Goal: Check status

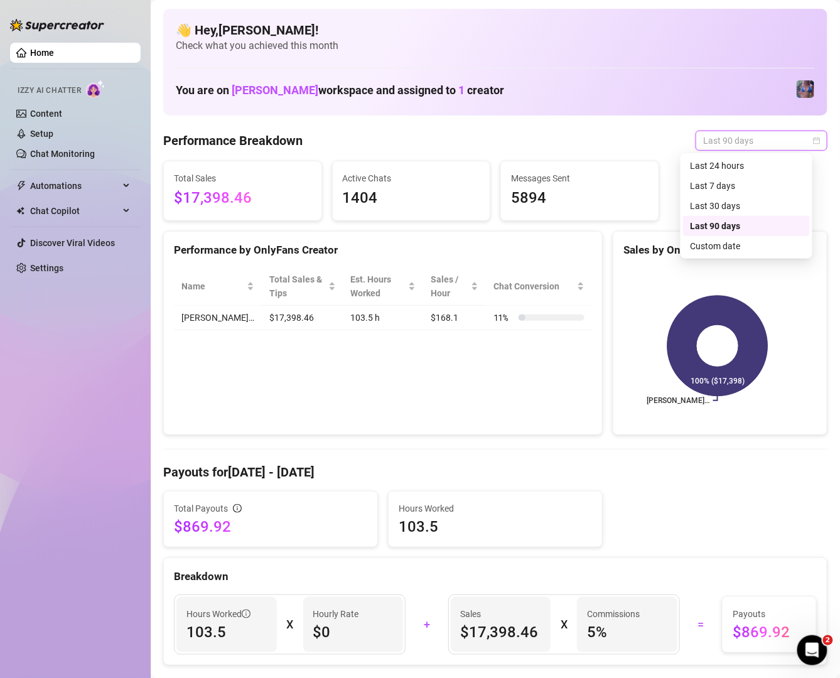
click at [755, 136] on span "Last 90 days" at bounding box center [761, 140] width 117 height 19
click at [754, 187] on div "Last 7 days" at bounding box center [746, 186] width 112 height 14
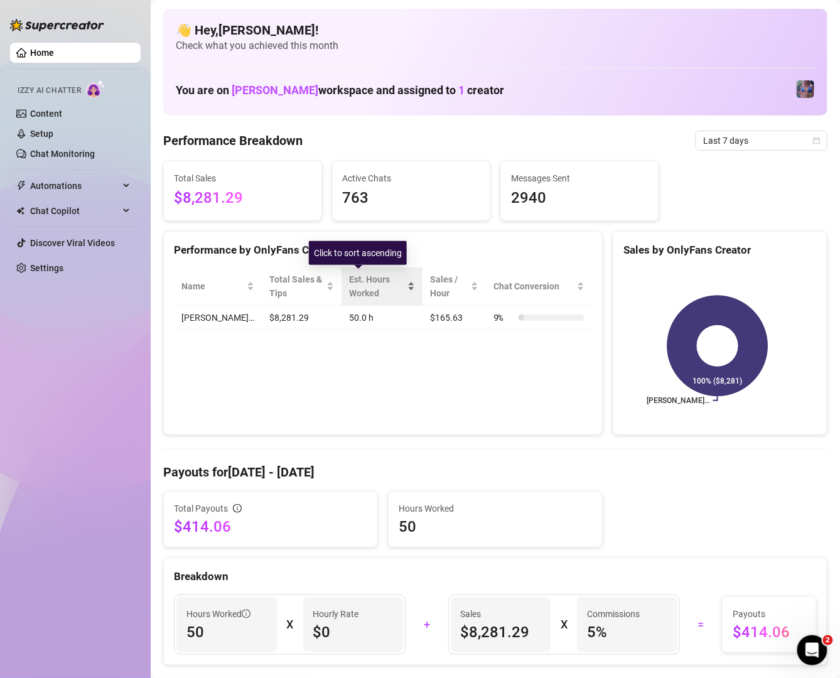
click at [390, 289] on div "Est. Hours Worked" at bounding box center [381, 286] width 65 height 28
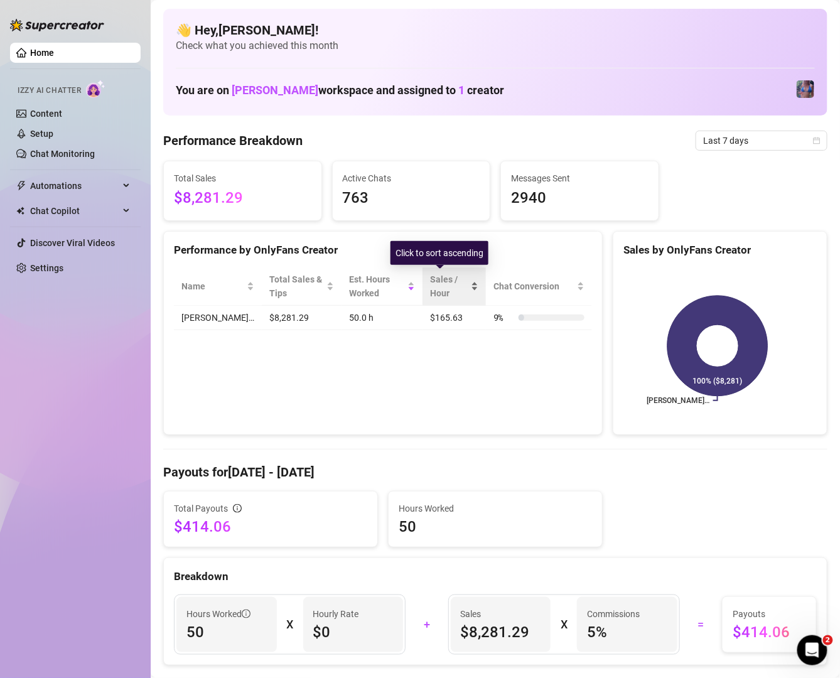
click at [466, 289] on div "Sales / Hour" at bounding box center [454, 286] width 48 height 28
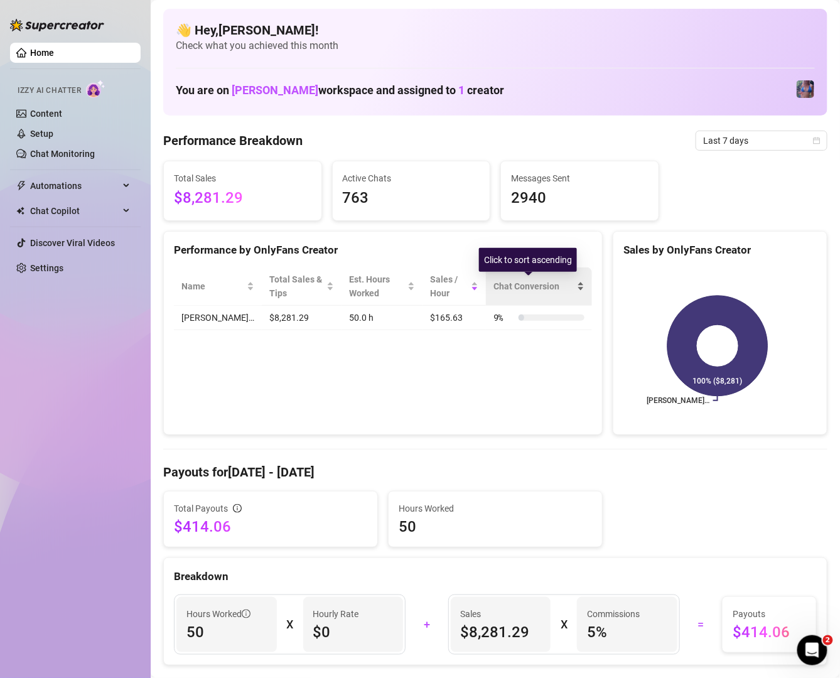
click at [550, 287] on span "Chat Conversion" at bounding box center [533, 286] width 81 height 14
click at [604, 55] on div "👋 Hey, [PERSON_NAME] ! Check what you achieved this month You are on [PERSON_NA…" at bounding box center [495, 62] width 664 height 107
click at [768, 142] on span "Last 7 days" at bounding box center [761, 140] width 117 height 19
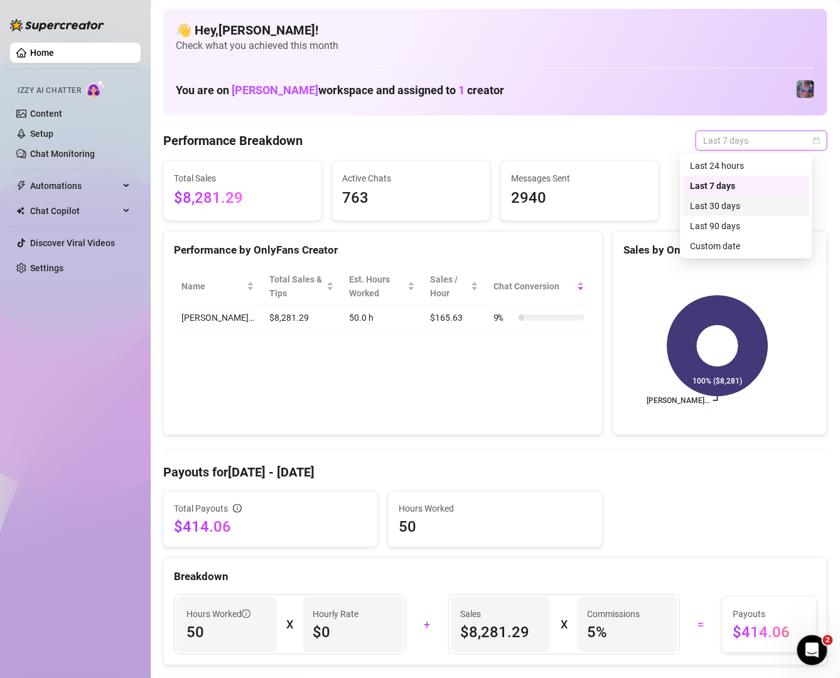
click at [762, 212] on div "Last 30 days" at bounding box center [746, 206] width 112 height 14
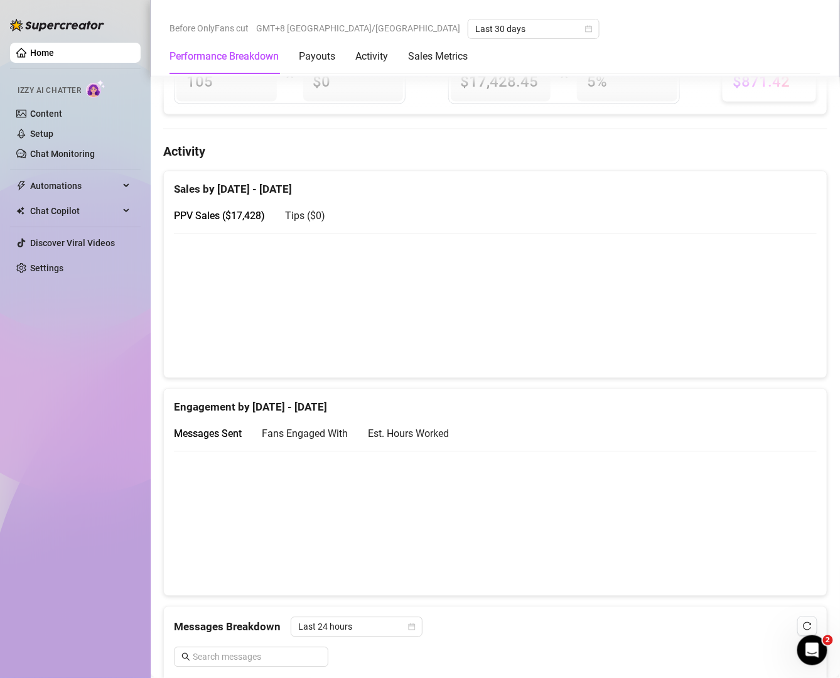
scroll to position [519, 0]
